Goal: Information Seeking & Learning: Find specific fact

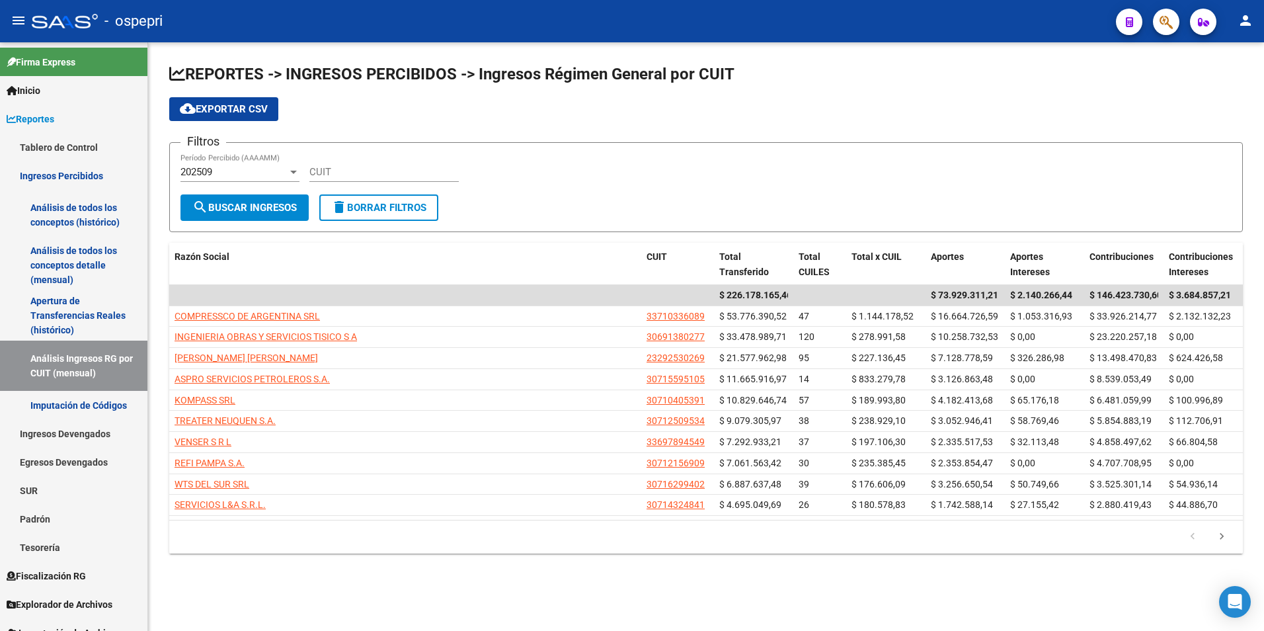
click at [358, 175] on input "CUIT" at bounding box center [383, 172] width 149 height 12
paste input "30-71734062-7"
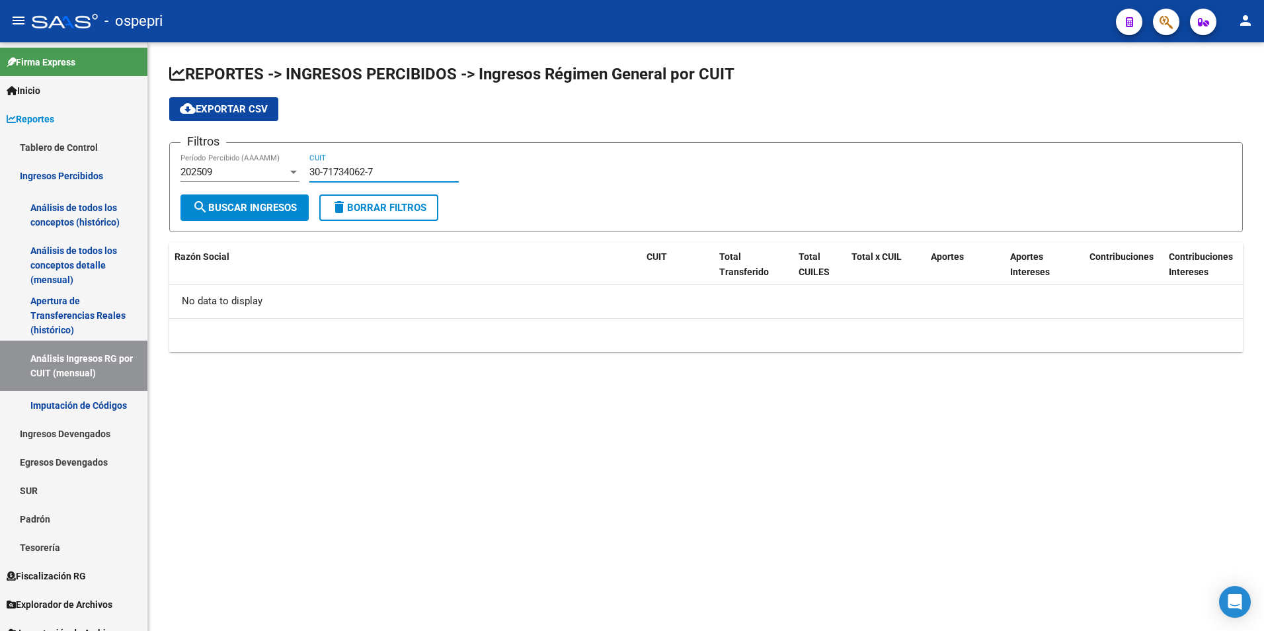
type input "30-71734062-7"
click at [381, 160] on div "30-71734062-7 CUIT" at bounding box center [383, 167] width 149 height 28
drag, startPoint x: 421, startPoint y: 167, endPoint x: 267, endPoint y: 152, distance: 154.7
click at [267, 152] on form "Filtros 202509 Período Percibido (AAAAMM) 30-71734062-7 CUIT search Buscar Ingr…" at bounding box center [705, 187] width 1073 height 90
click at [274, 177] on div "202509" at bounding box center [233, 172] width 107 height 12
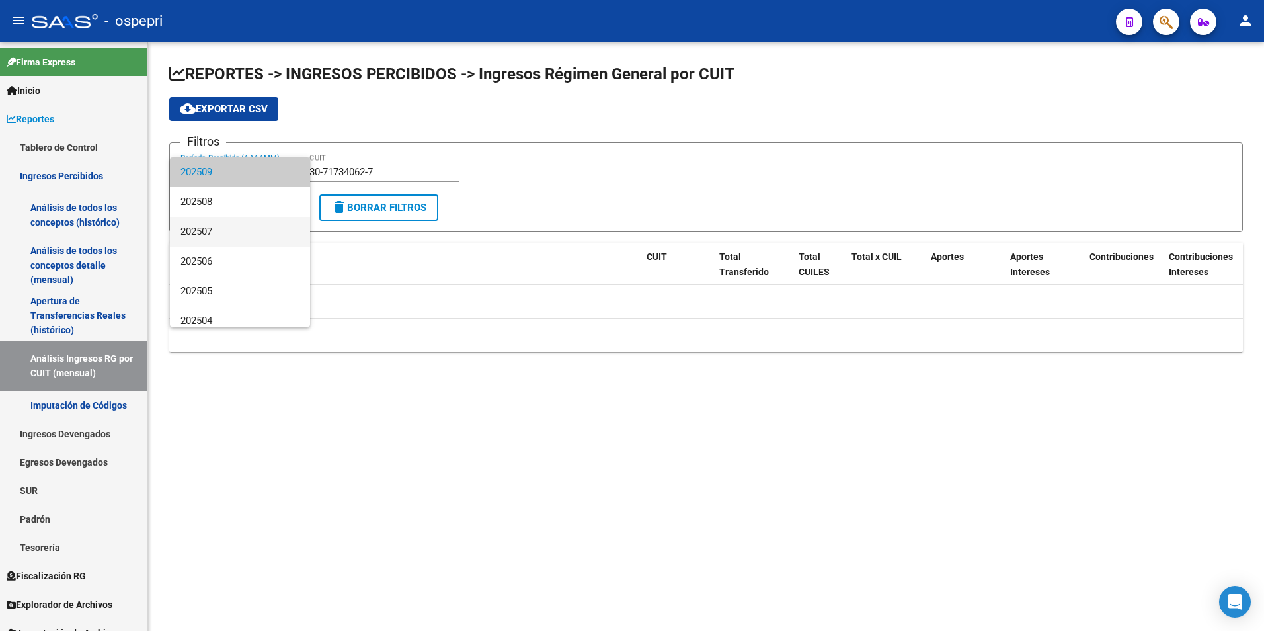
click at [244, 231] on span "202507" at bounding box center [239, 232] width 119 height 30
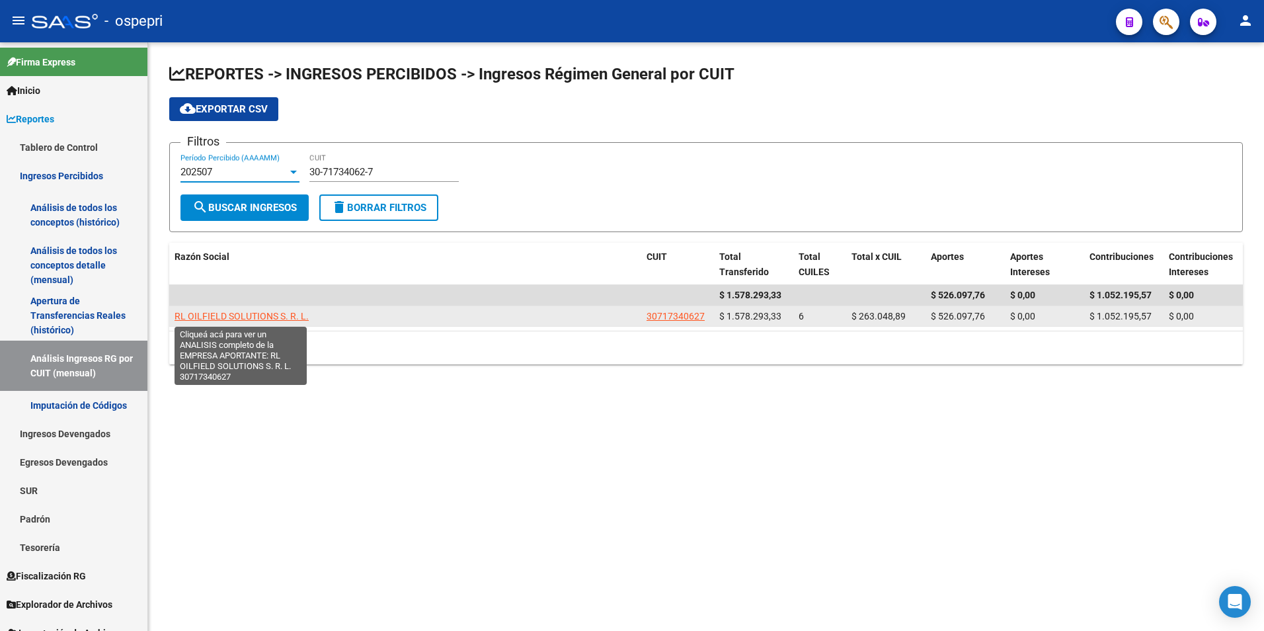
click at [276, 314] on span "RL OILFIELD SOLUTIONS S. R. L." at bounding box center [241, 316] width 134 height 11
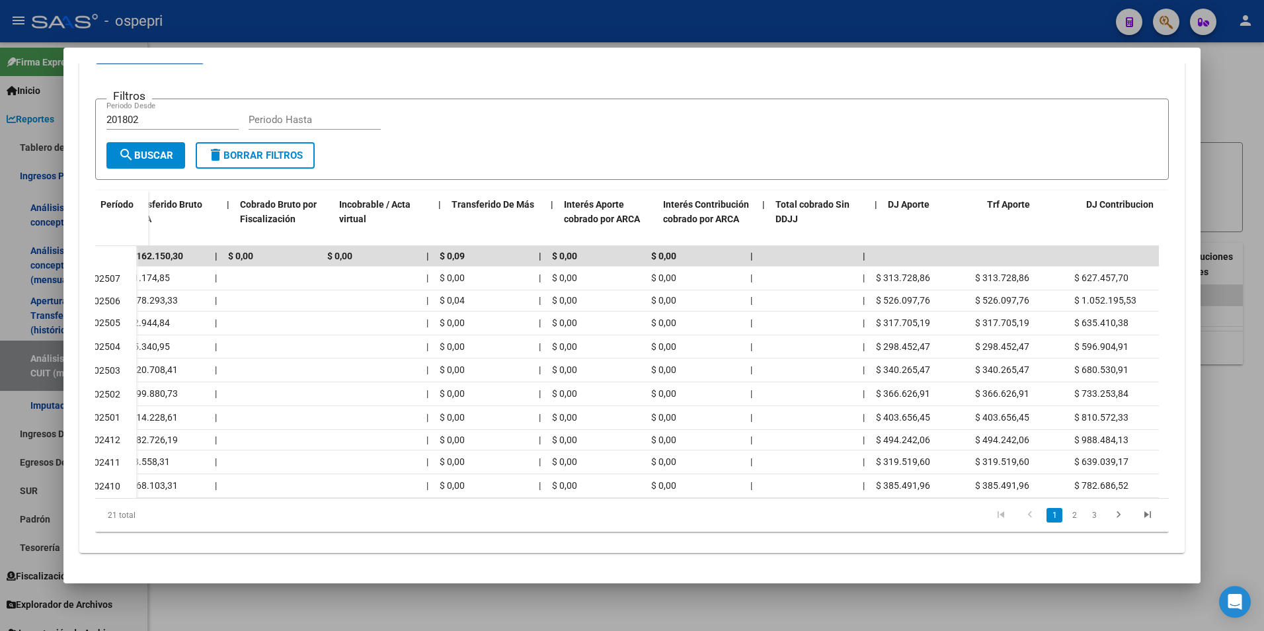
scroll to position [0, 569]
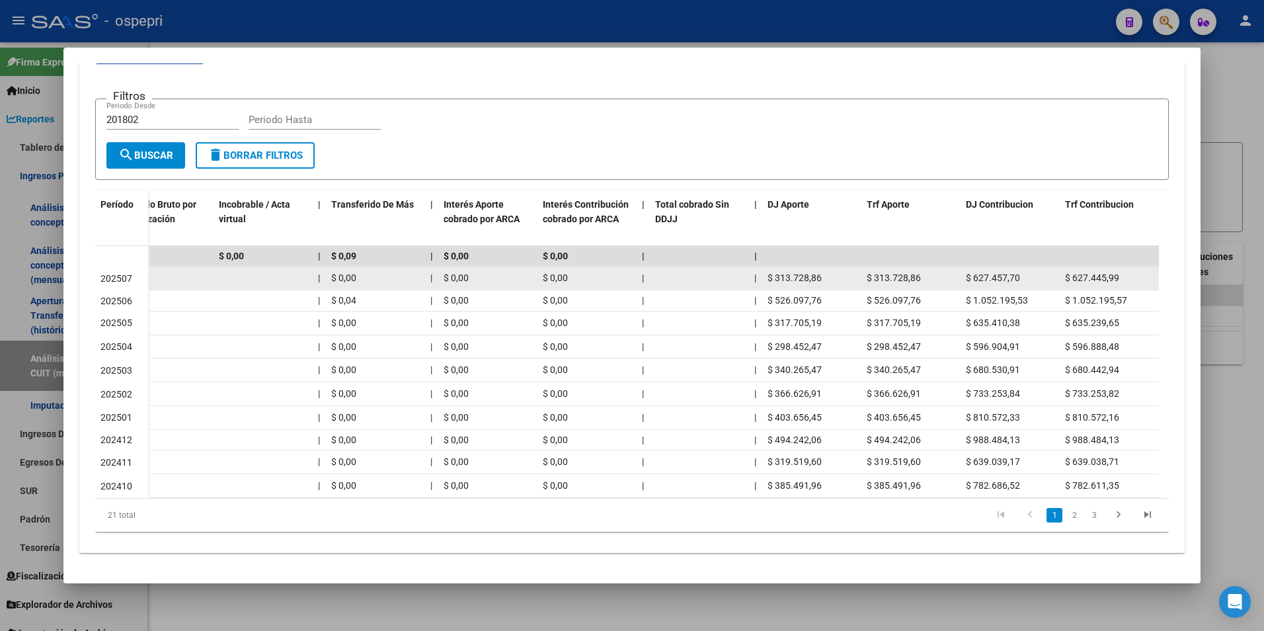
click at [1087, 272] on span "$ 627.445,99" at bounding box center [1092, 277] width 54 height 11
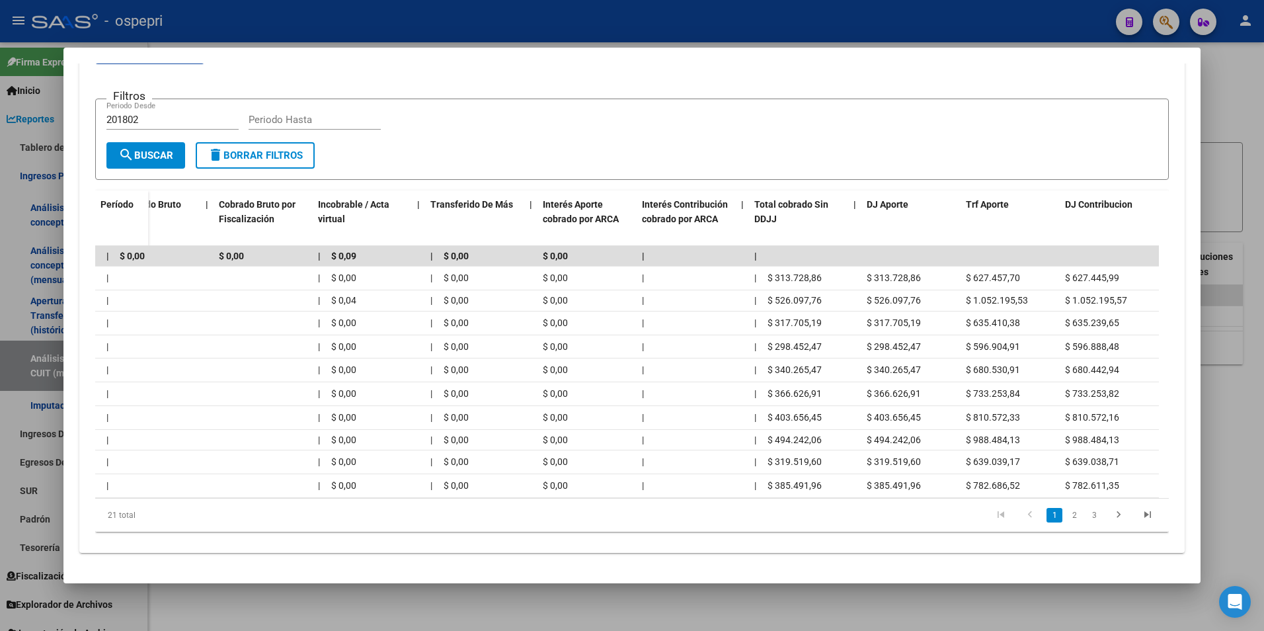
scroll to position [0, 0]
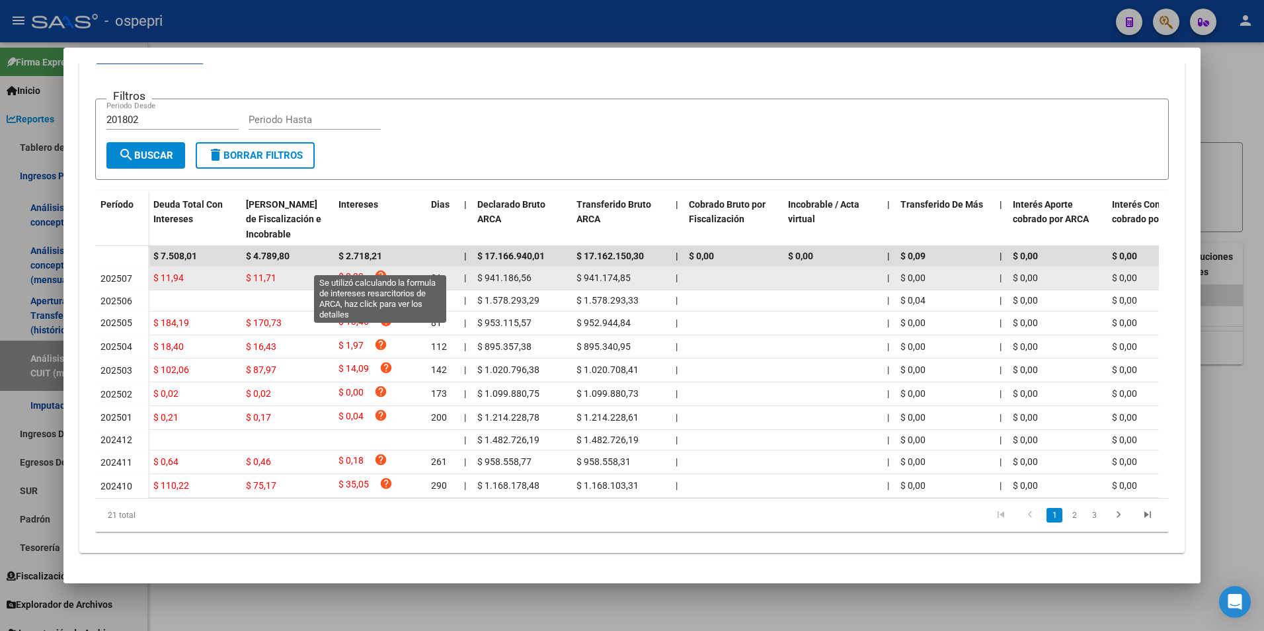
click at [380, 269] on icon "help" at bounding box center [380, 275] width 13 height 13
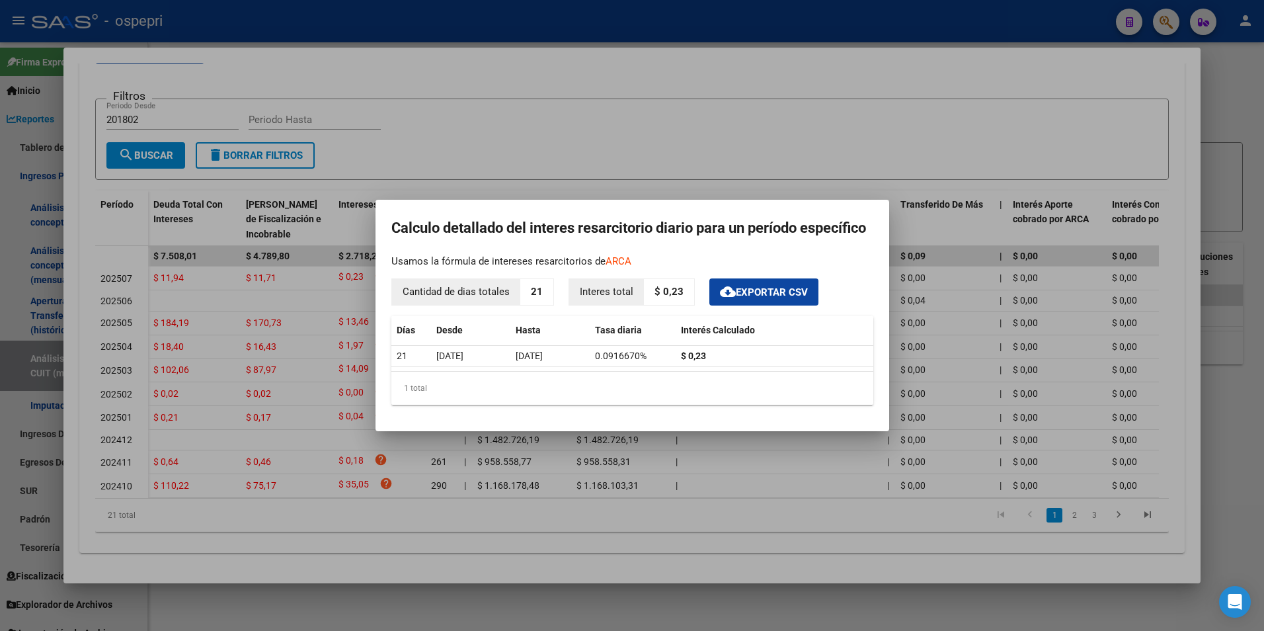
click at [941, 298] on div at bounding box center [632, 315] width 1264 height 631
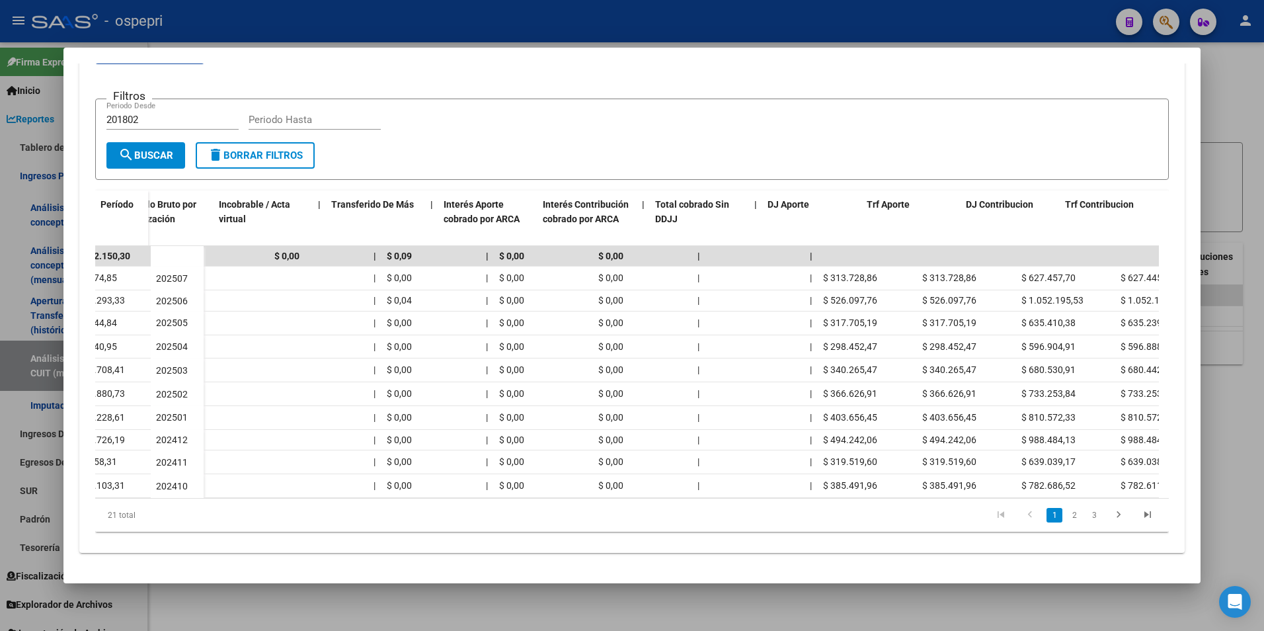
scroll to position [0, 569]
